Goal: Transaction & Acquisition: Purchase product/service

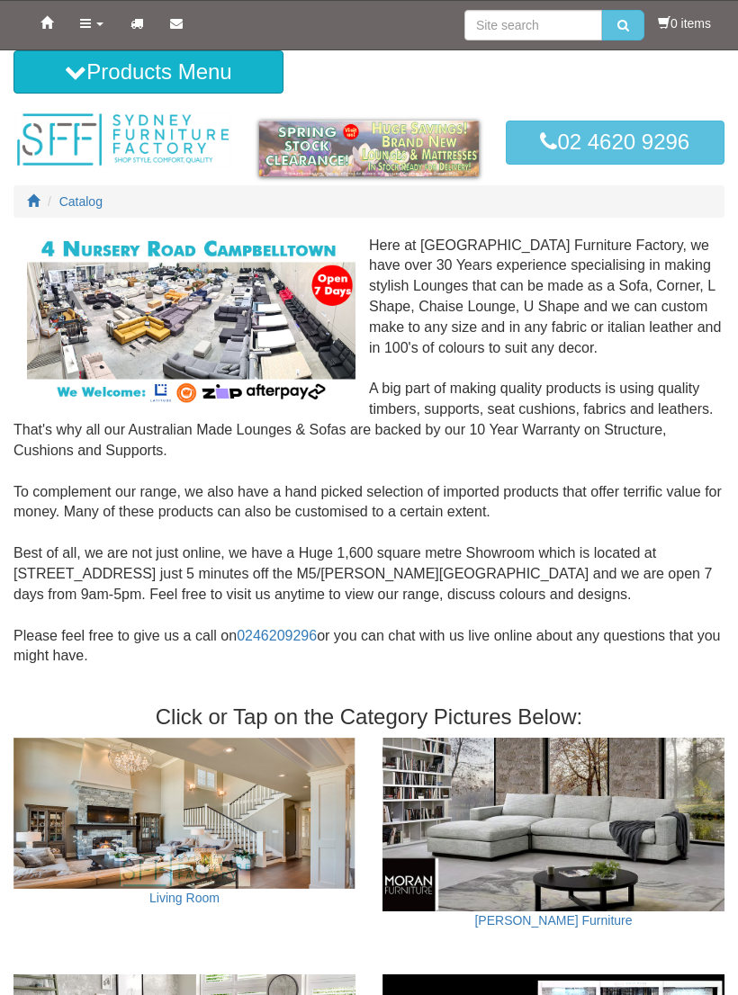
click at [91, 197] on span "Catalog" at bounding box center [80, 201] width 43 height 14
click at [528, 30] on input "search" at bounding box center [533, 25] width 138 height 31
type input "[GEOGRAPHIC_DATA]"
click at [625, 31] on button "submit" at bounding box center [623, 25] width 42 height 31
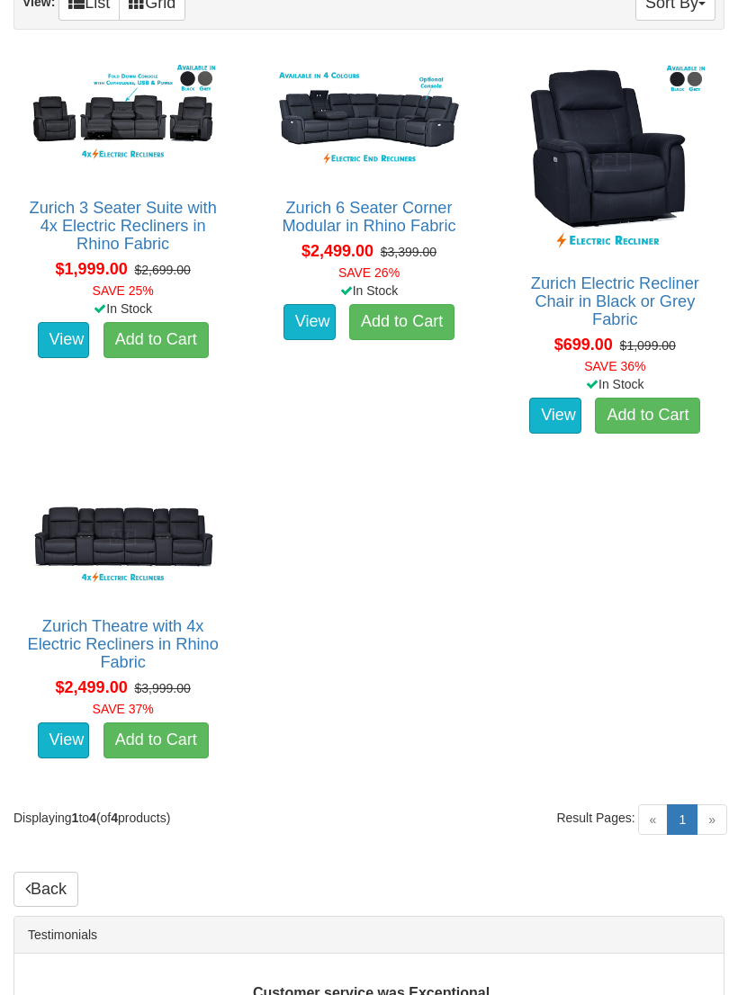
scroll to position [361, 0]
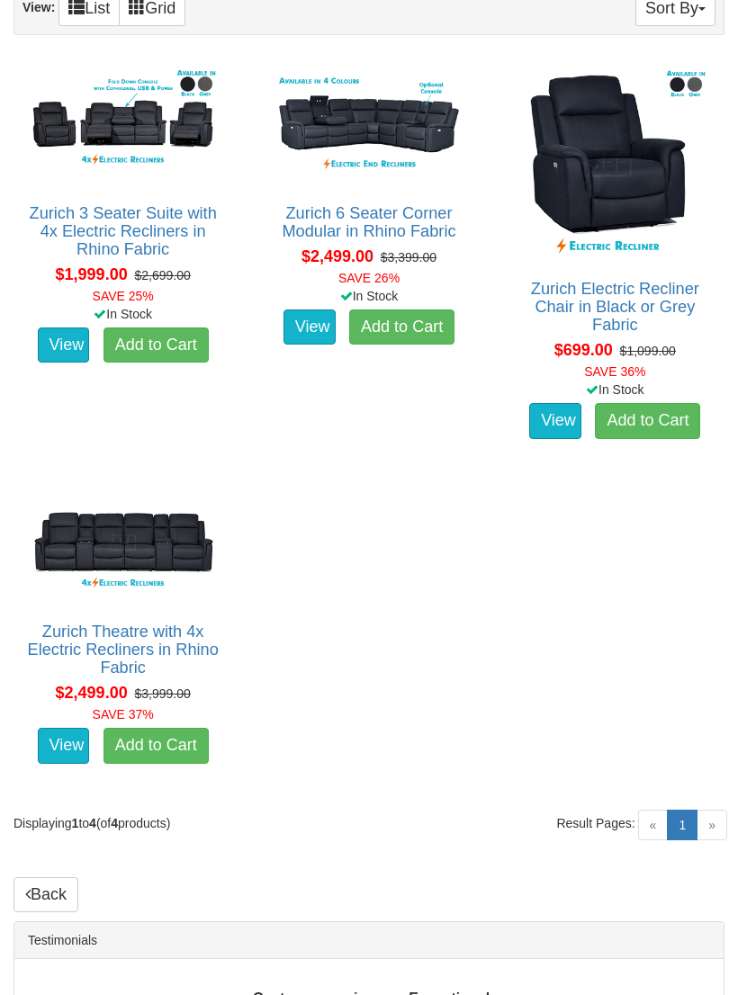
click at [70, 341] on link "View" at bounding box center [64, 346] width 52 height 36
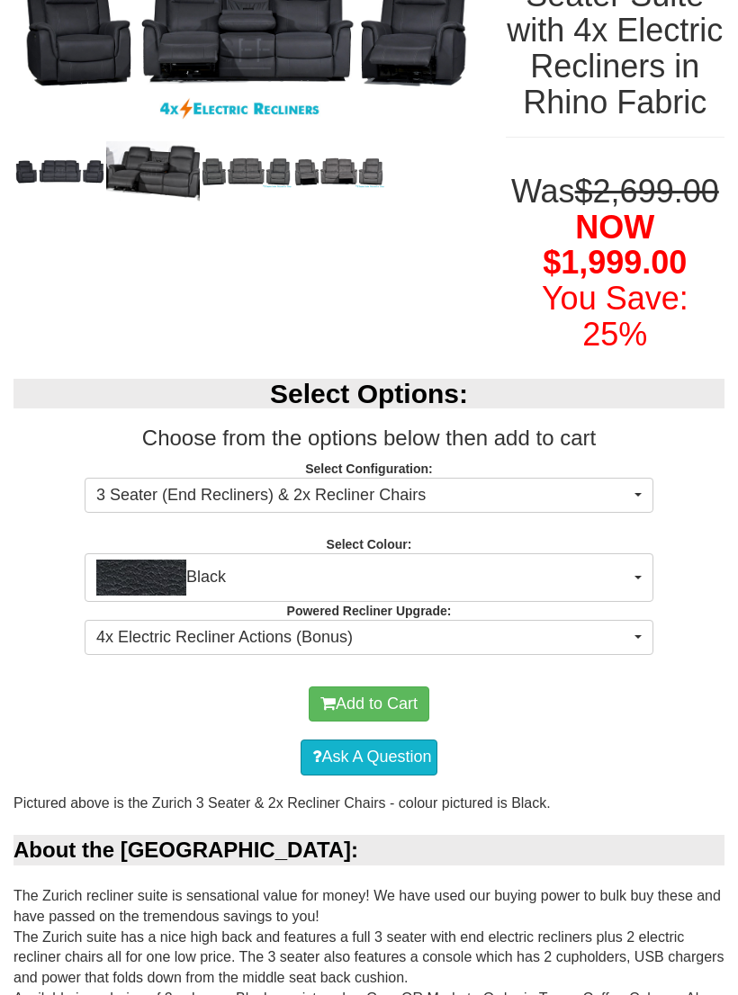
scroll to position [347, 0]
click at [633, 598] on button "Black" at bounding box center [369, 577] width 569 height 49
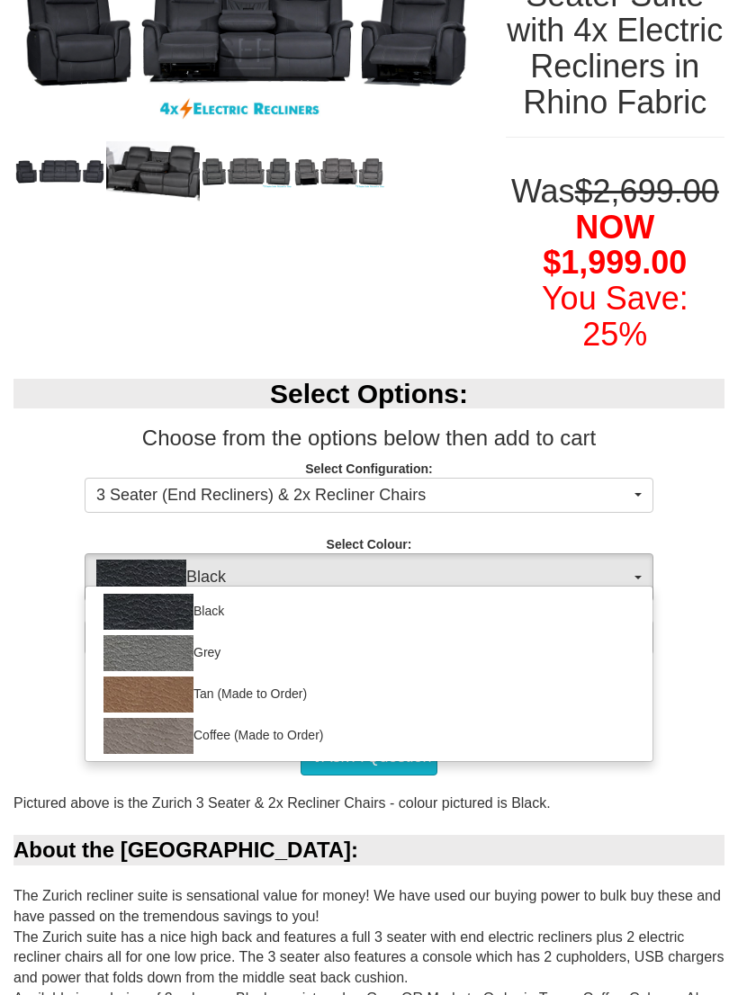
click at [630, 603] on div at bounding box center [369, 497] width 738 height 995
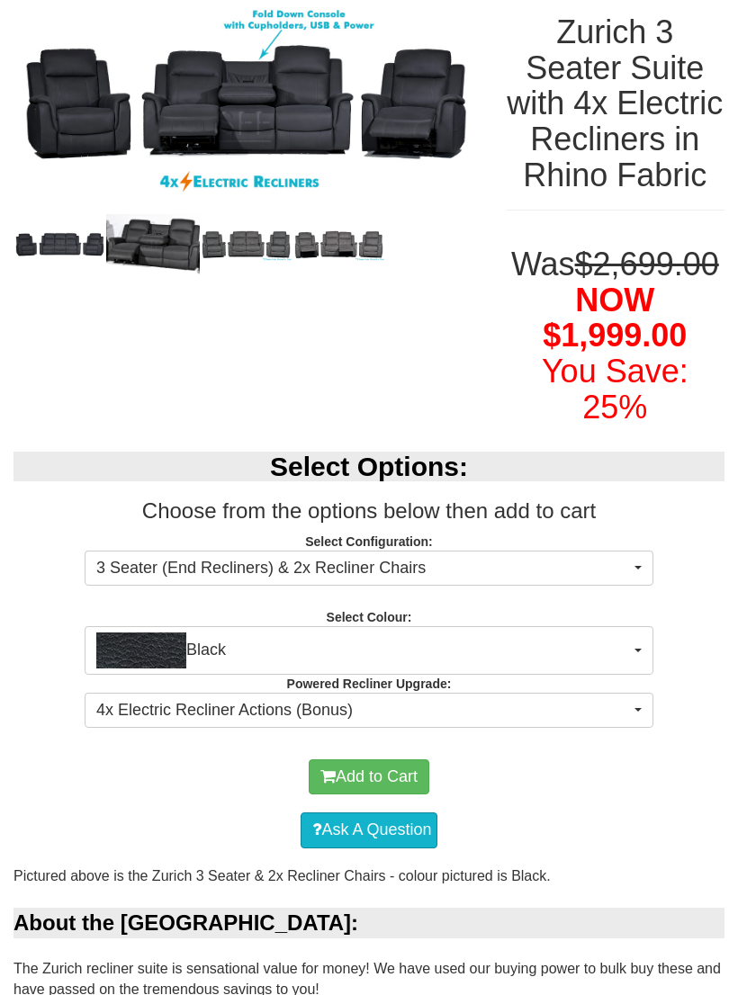
click at [635, 570] on span "button" at bounding box center [637, 569] width 7 height 4
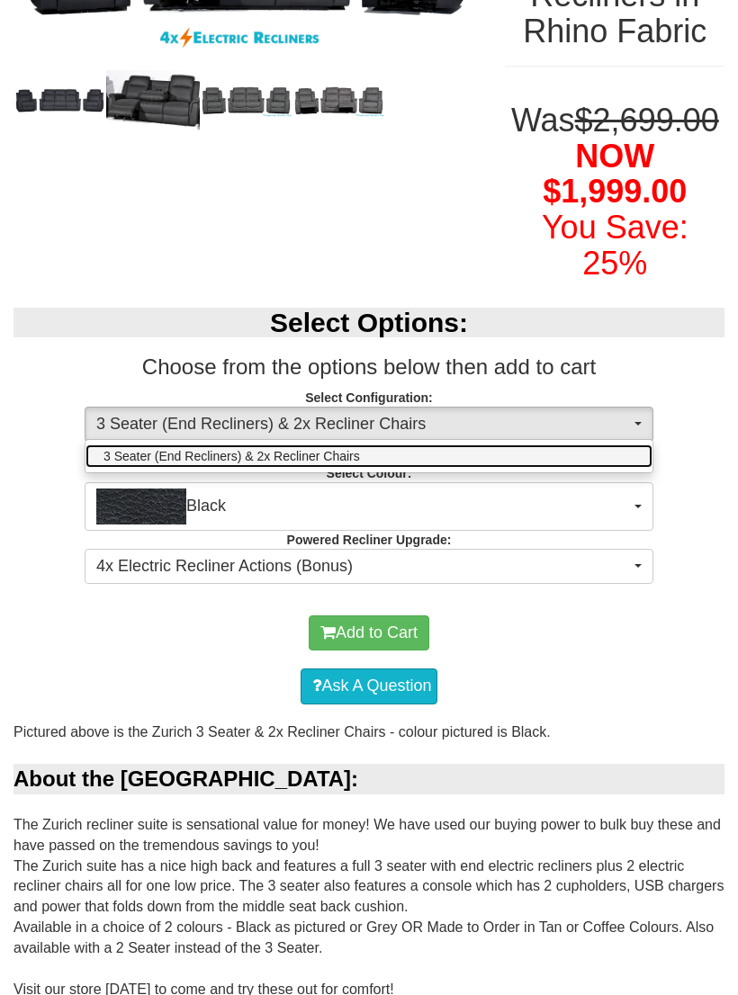
scroll to position [427, 0]
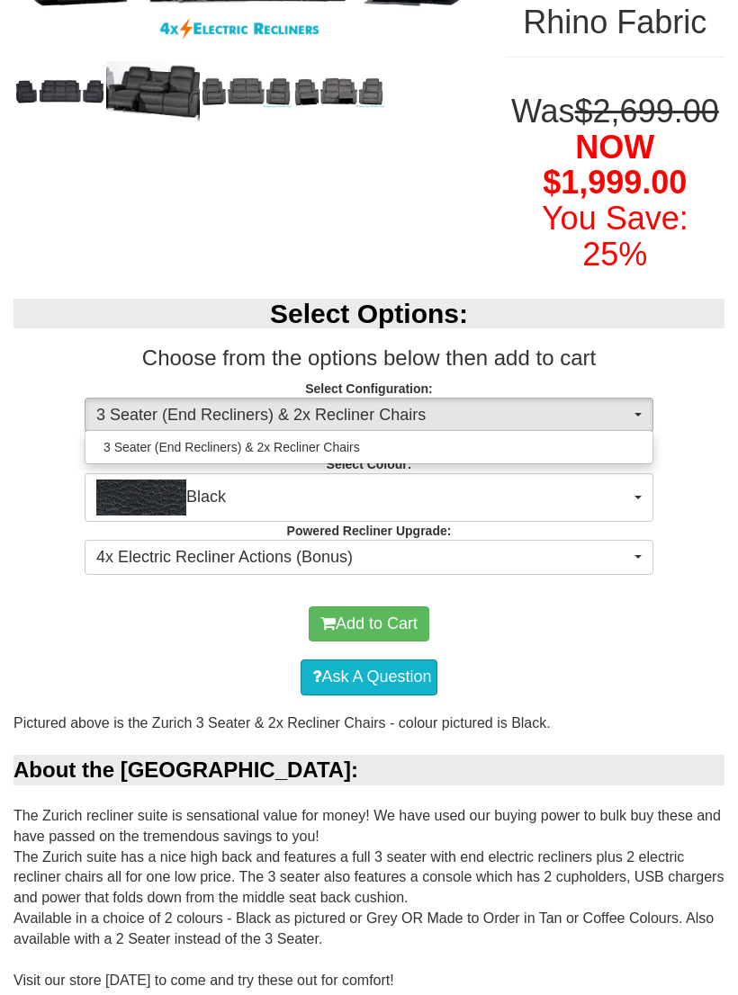
click at [637, 585] on div at bounding box center [369, 497] width 738 height 995
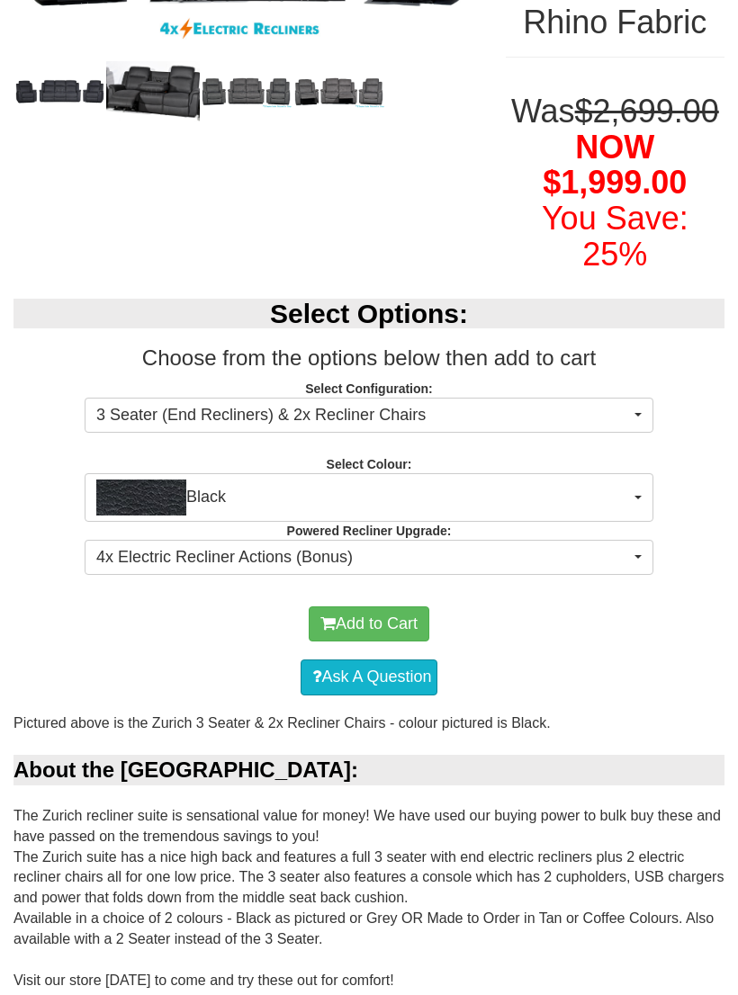
click at [642, 576] on button "4x Electric Recliner Actions (Bonus)" at bounding box center [369, 558] width 569 height 36
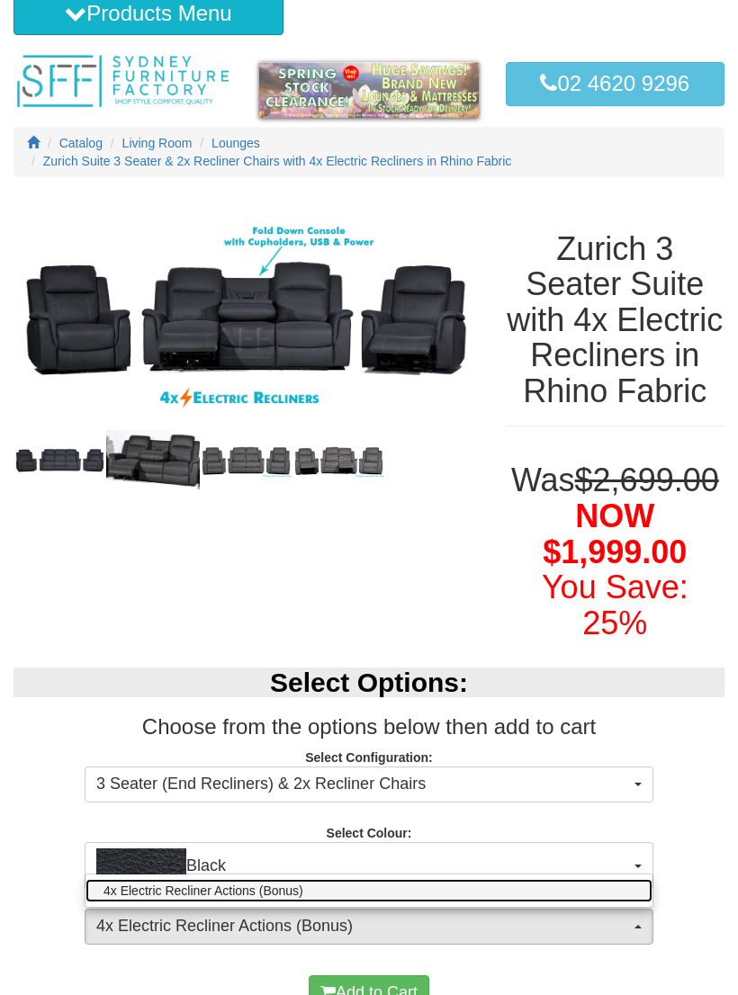
scroll to position [0, 0]
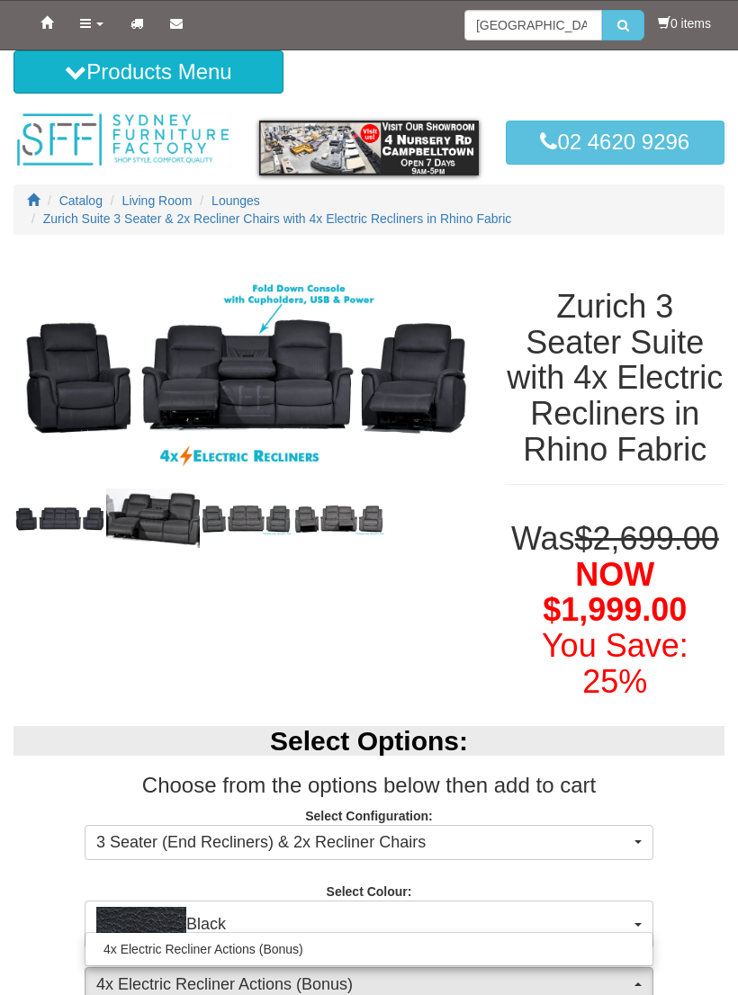
click at [252, 197] on div at bounding box center [369, 497] width 738 height 995
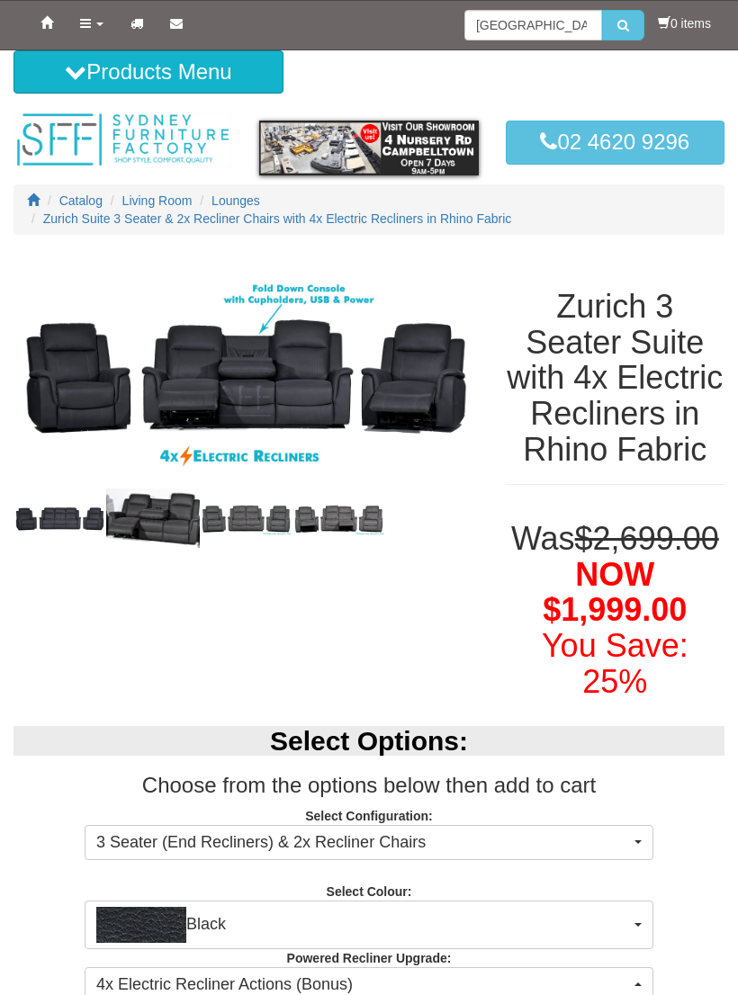
click at [84, 18] on icon at bounding box center [85, 23] width 11 height 13
